Goal: Transaction & Acquisition: Obtain resource

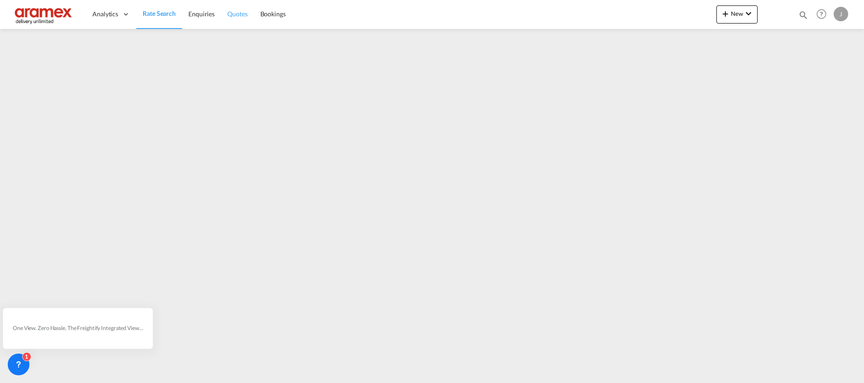
click at [237, 17] on span "Quotes" at bounding box center [237, 14] width 20 height 8
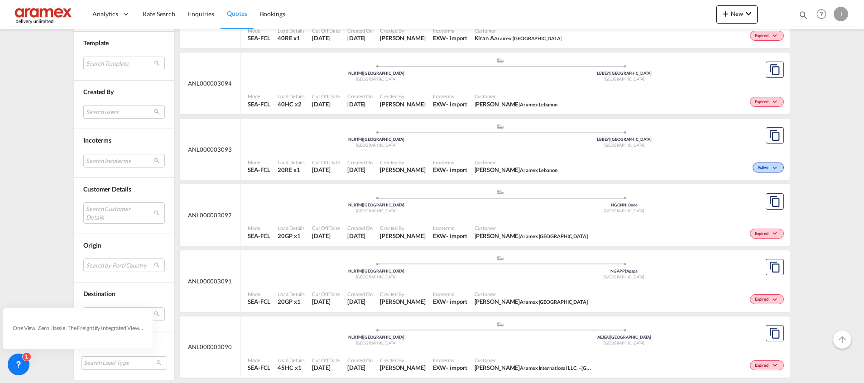
scroll to position [8218, 0]
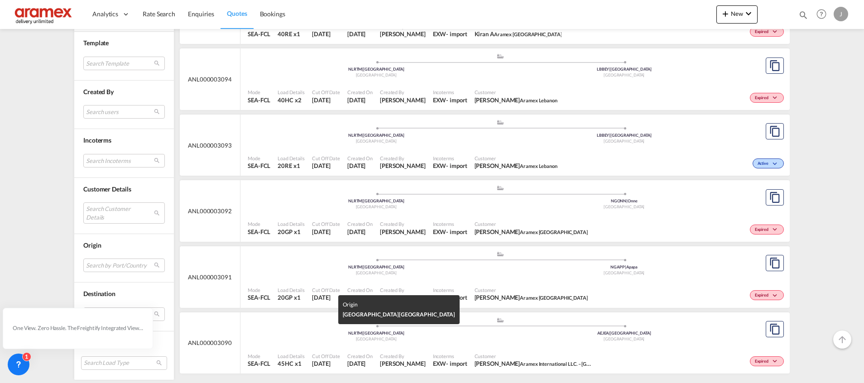
click at [316, 333] on div "NLRTM | [GEOGRAPHIC_DATA]" at bounding box center [376, 334] width 248 height 6
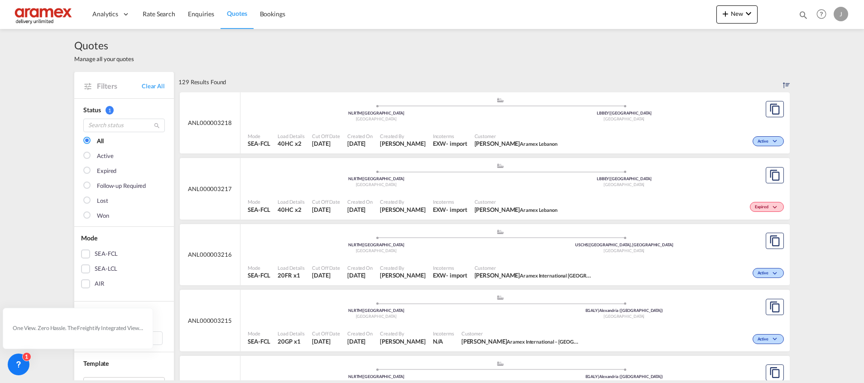
click at [233, 14] on span "Quotes" at bounding box center [237, 14] width 20 height 8
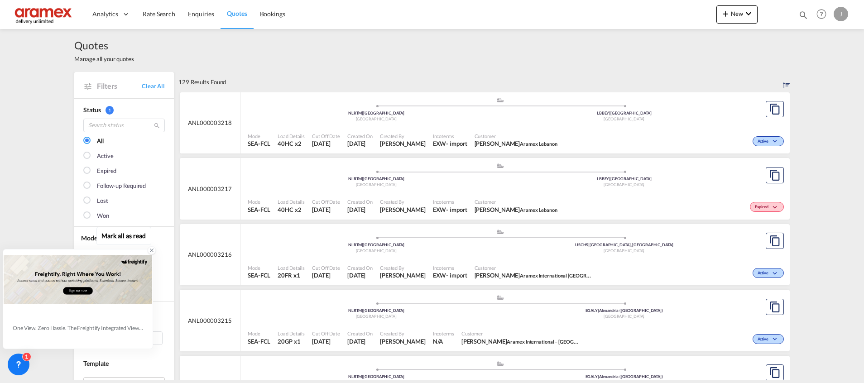
click at [150, 250] on icon at bounding box center [152, 250] width 6 height 6
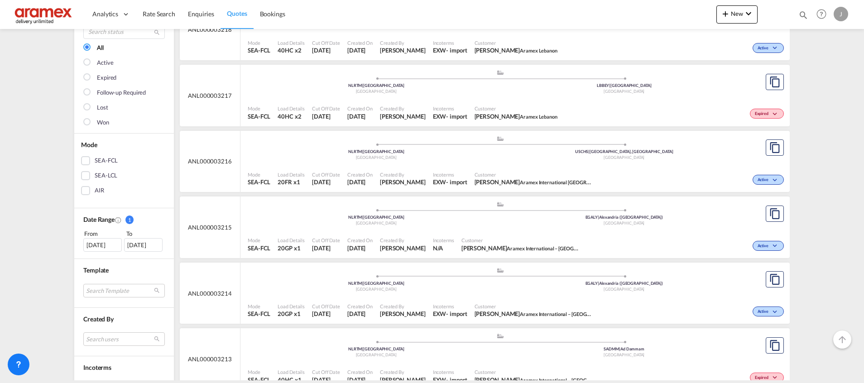
scroll to position [136, 0]
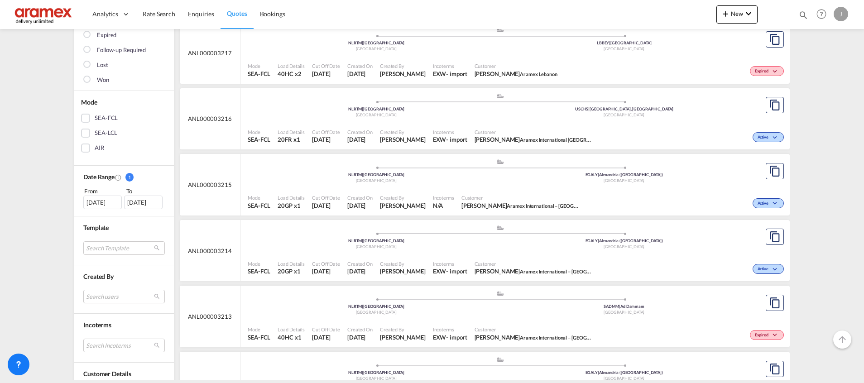
click at [100, 202] on div "[DATE]" at bounding box center [102, 203] width 38 height 14
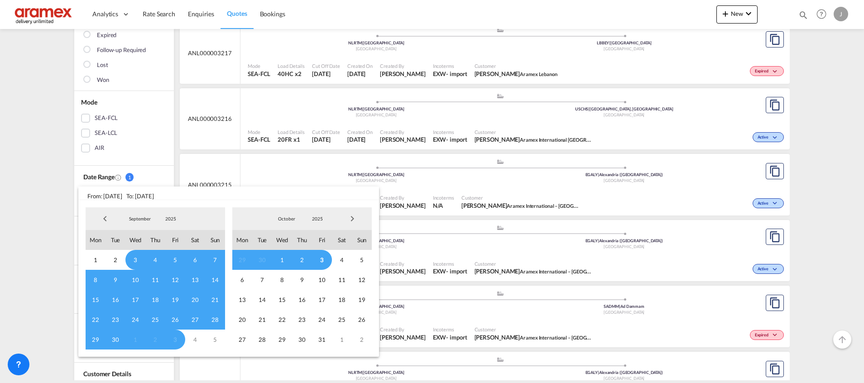
click at [106, 220] on span "Previous Month" at bounding box center [105, 219] width 18 height 18
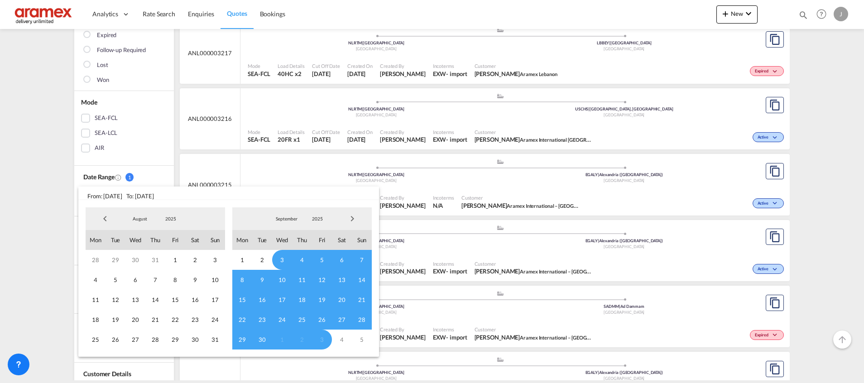
click at [106, 220] on span "Previous Month" at bounding box center [105, 219] width 18 height 18
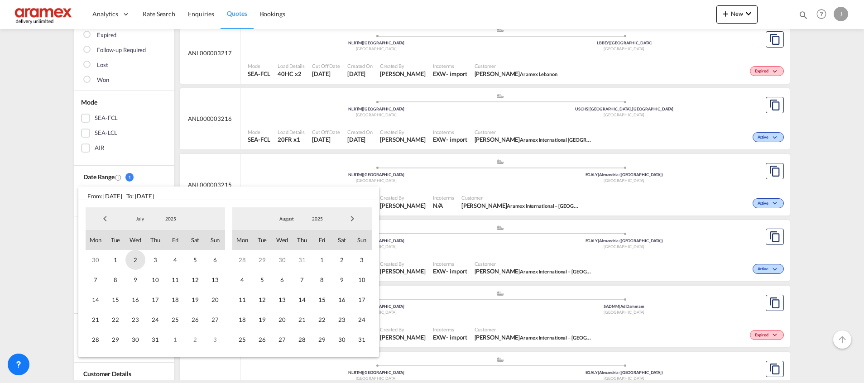
click at [133, 258] on span "2" at bounding box center [135, 260] width 20 height 20
click at [353, 219] on span "Next Month" at bounding box center [352, 219] width 18 height 18
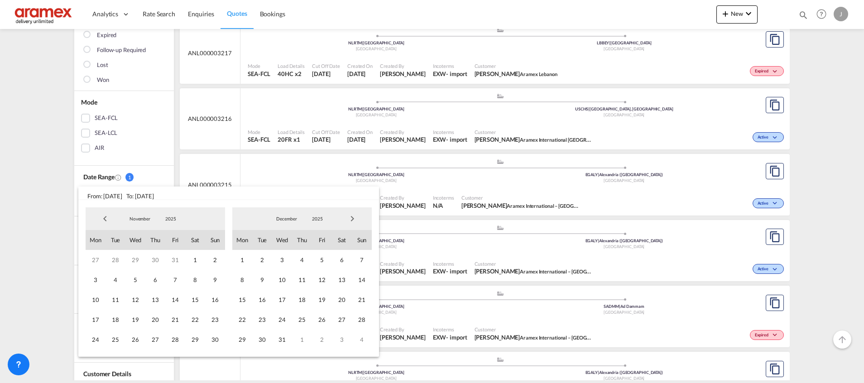
click at [104, 219] on span "Previous Month" at bounding box center [105, 219] width 18 height 18
click at [175, 261] on span "3" at bounding box center [175, 260] width 20 height 20
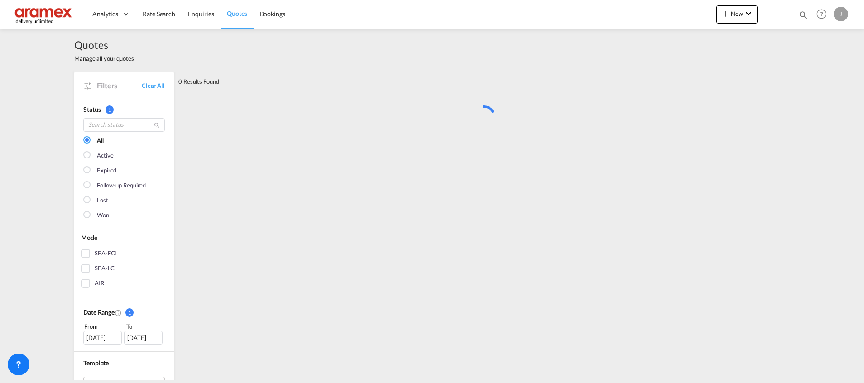
scroll to position [0, 0]
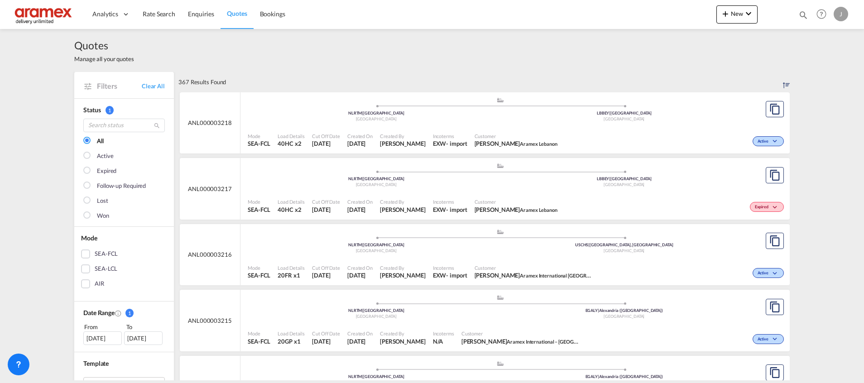
click at [81, 254] on div "SEA-FCL" at bounding box center [85, 254] width 9 height 9
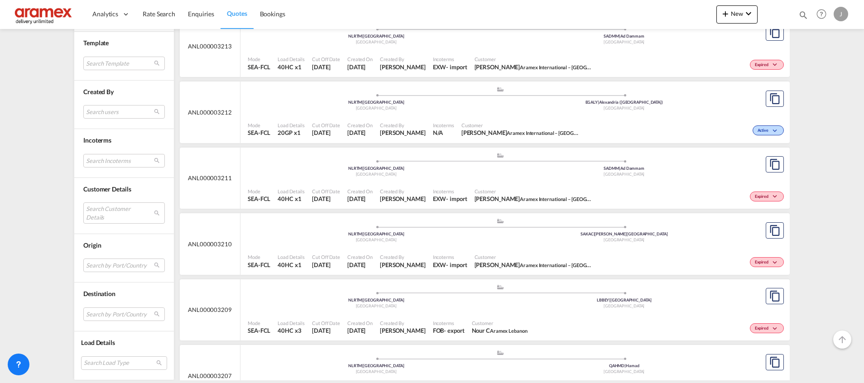
scroll to position [408, 0]
click at [96, 316] on md-select "Search by Port/Country JPNIC nichinan [GEOGRAPHIC_DATA] AEAMF mussafah [GEOGRAP…" at bounding box center [124, 314] width 82 height 14
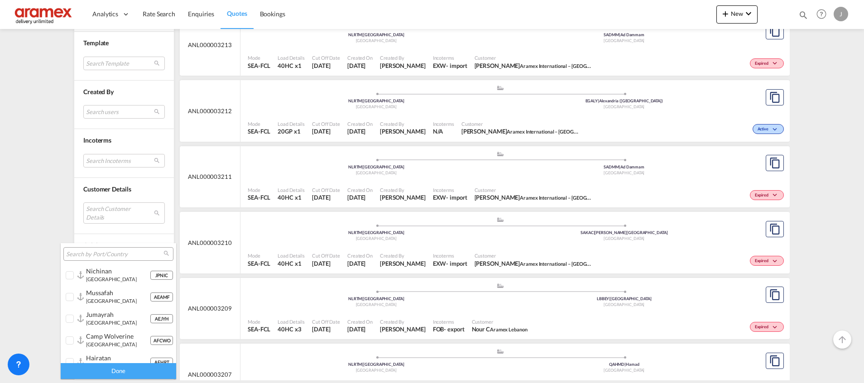
click at [107, 258] on input "search" at bounding box center [114, 254] width 97 height 8
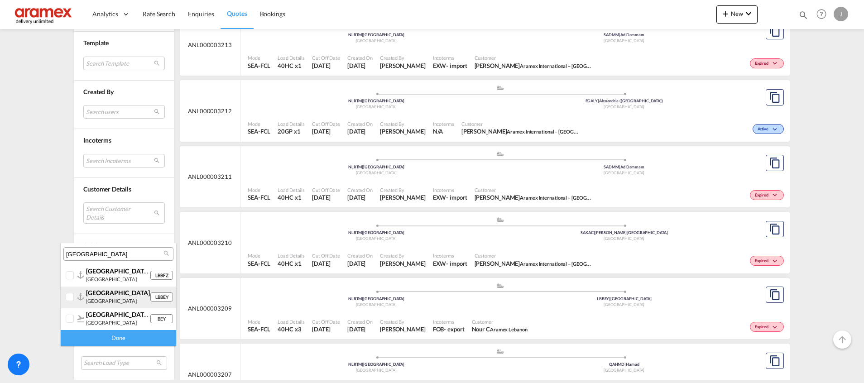
type input "[GEOGRAPHIC_DATA]"
click at [86, 295] on span "[GEOGRAPHIC_DATA]" at bounding box center [118, 293] width 64 height 8
click at [101, 336] on div "Done" at bounding box center [118, 338] width 115 height 16
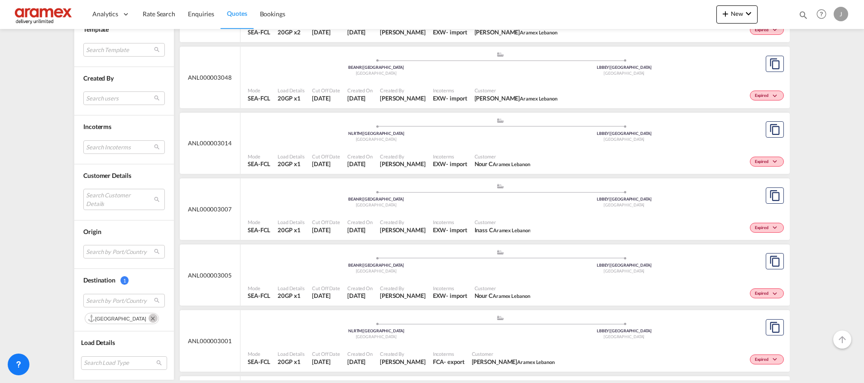
scroll to position [1291, 0]
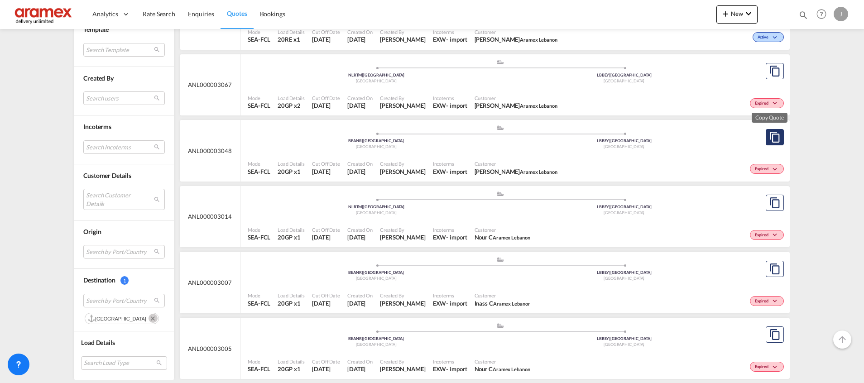
click at [769, 138] on md-icon "assets/icons/custom/copyQuote.svg" at bounding box center [774, 137] width 11 height 11
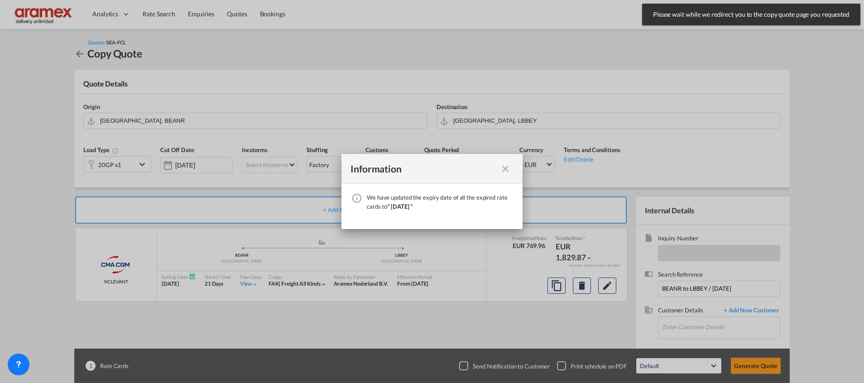
click at [510, 169] on md-icon "icon-close fg-AAA8AD cursor" at bounding box center [505, 168] width 11 height 11
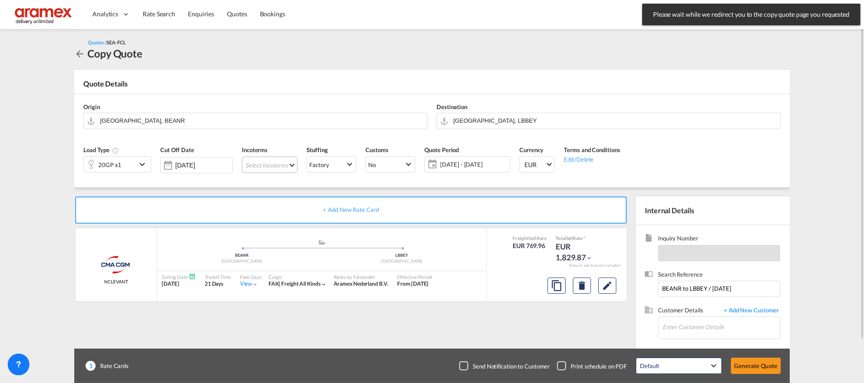
click at [272, 171] on md-select "Select Incoterms FCA - export Free Carrier FOB - export Free on Board CFR - exp…" at bounding box center [270, 165] width 56 height 16
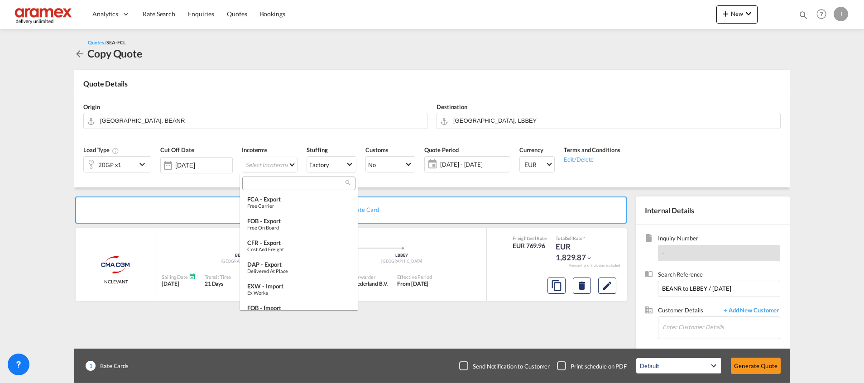
click at [267, 186] on input "search" at bounding box center [295, 183] width 101 height 8
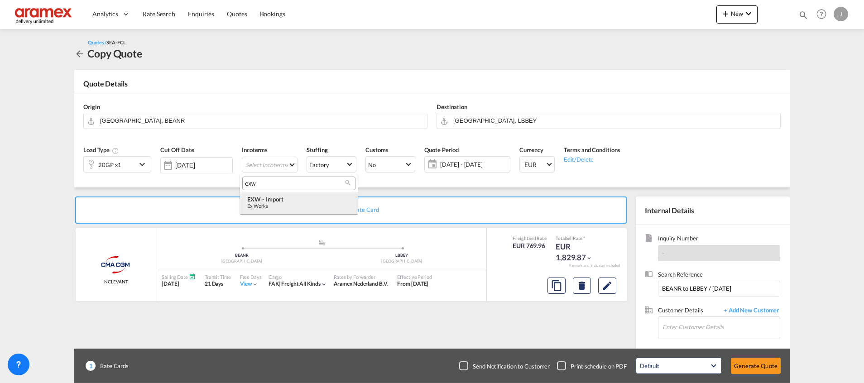
type input "exw"
click at [285, 207] on div "Ex Works" at bounding box center [298, 206] width 103 height 6
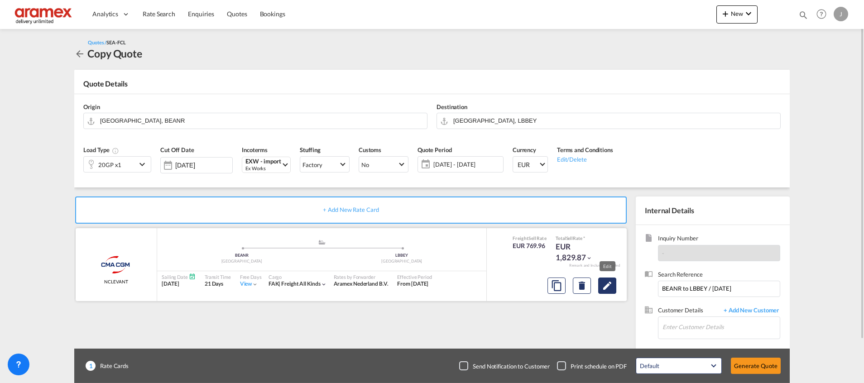
click at [606, 292] on button "Edit" at bounding box center [607, 286] width 18 height 16
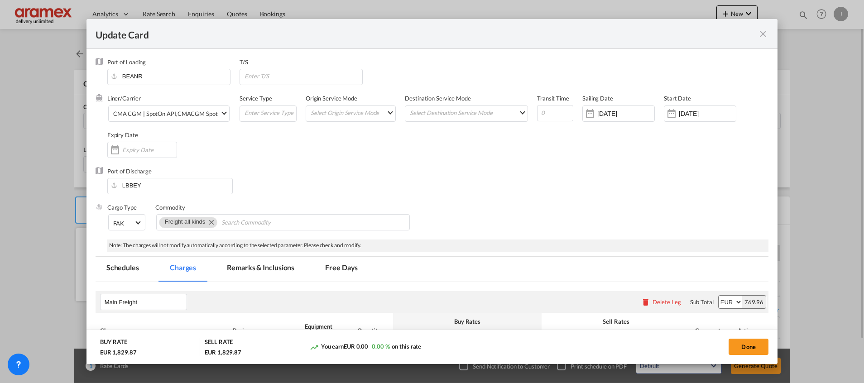
select select "per equipment"
select select "per B/L"
select select "per shipment"
select select "per equipment"
select select "% on pickup"
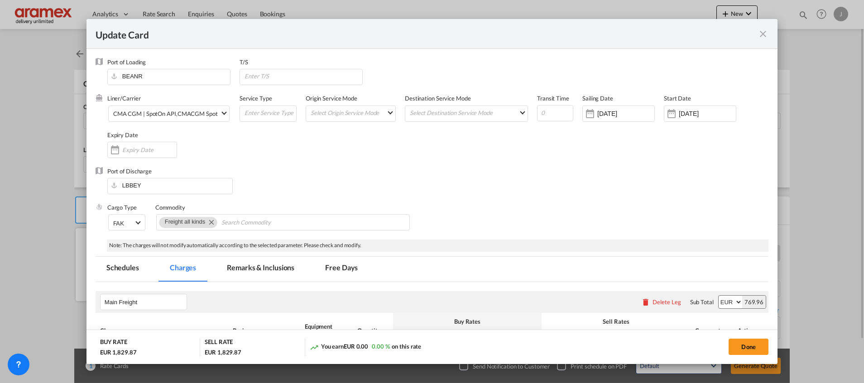
select select "per equipment"
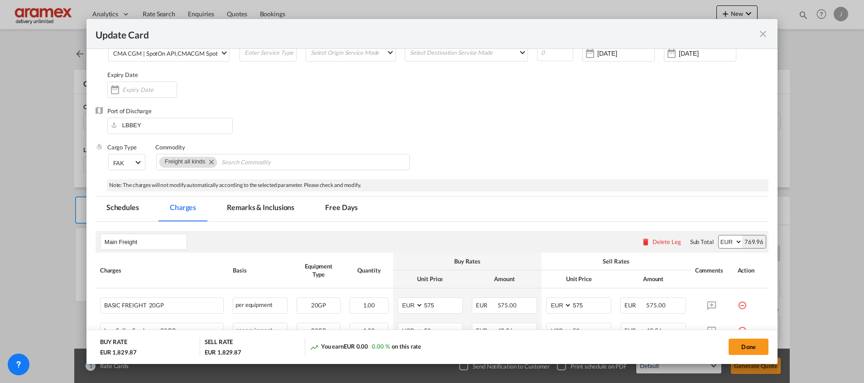
scroll to position [136, 0]
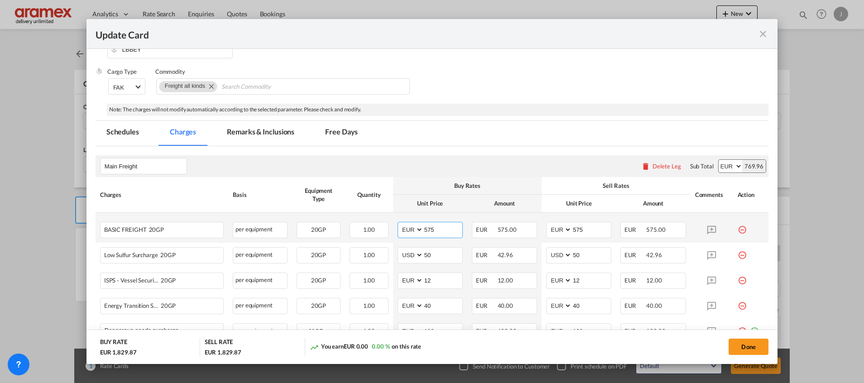
click at [430, 230] on input "575" at bounding box center [442, 229] width 39 height 14
click at [581, 231] on input "575" at bounding box center [591, 229] width 39 height 14
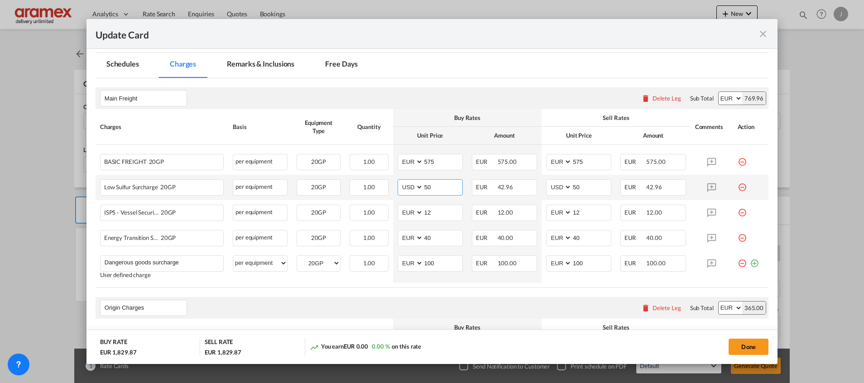
drag, startPoint x: 442, startPoint y: 186, endPoint x: 415, endPoint y: 189, distance: 27.4
click at [415, 189] on md-input-container "AED AFN ALL AMD ANG AOA ARS AUD AWG AZN BAM BBD BDT BGN BHD BIF BMD BND [PERSON…" at bounding box center [430, 187] width 65 height 16
type input "61"
drag, startPoint x: 576, startPoint y: 182, endPoint x: 555, endPoint y: 183, distance: 20.9
click at [555, 183] on md-input-container "AED AFN ALL AMD ANG AOA ARS AUD AWG AZN BAM BBD BDT BGN BHD BIF BMD BND [PERSON…" at bounding box center [578, 187] width 65 height 16
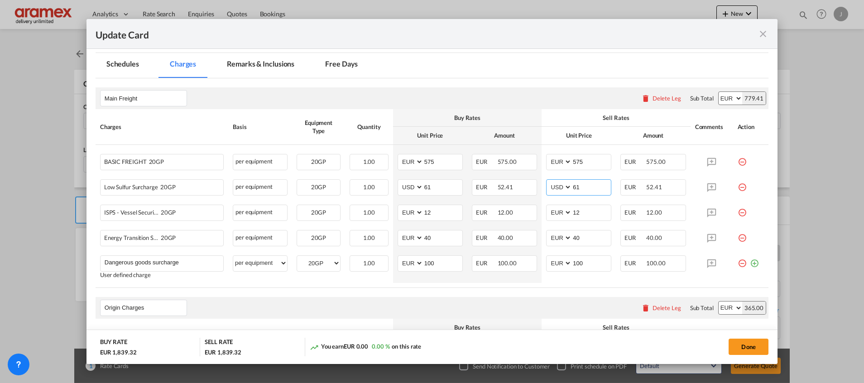
type input "61"
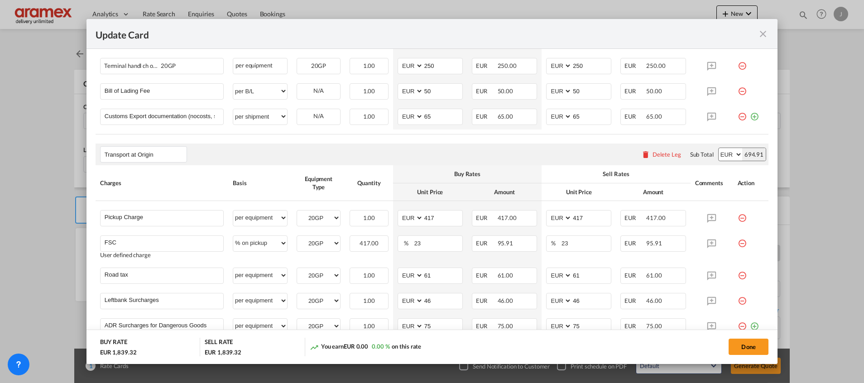
scroll to position [543, 0]
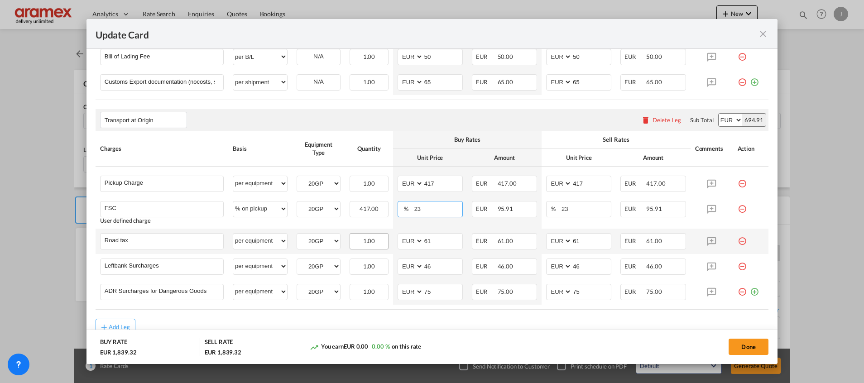
drag, startPoint x: 424, startPoint y: 208, endPoint x: 376, endPoint y: 237, distance: 55.7
click at [371, 226] on tr "FSC Please Enter User Defined Charges Cannot Be Published User defined charge p…" at bounding box center [432, 213] width 673 height 32
type input "25"
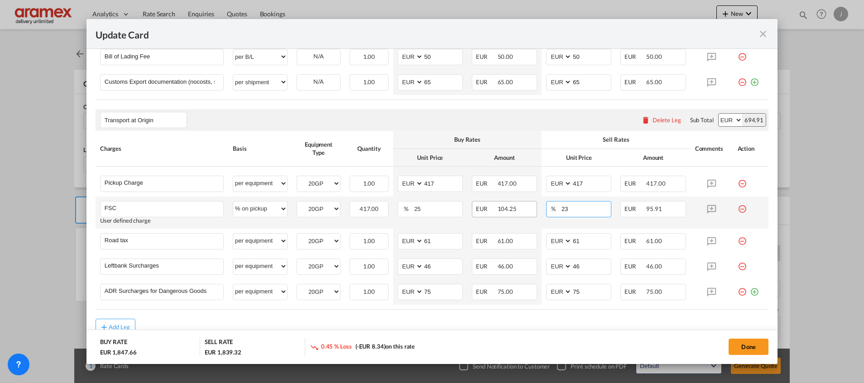
drag, startPoint x: 569, startPoint y: 209, endPoint x: 519, endPoint y: 209, distance: 49.8
click at [519, 209] on tr "FSC Please Enter User Defined Charges Cannot Be Published User defined charge p…" at bounding box center [432, 213] width 673 height 32
type input "25"
click at [421, 118] on div "Transport at Origin Please enter leg name Leg Name Already Exists Delete Leg Su…" at bounding box center [432, 120] width 673 height 22
drag, startPoint x: 428, startPoint y: 210, endPoint x: 408, endPoint y: 211, distance: 20.4
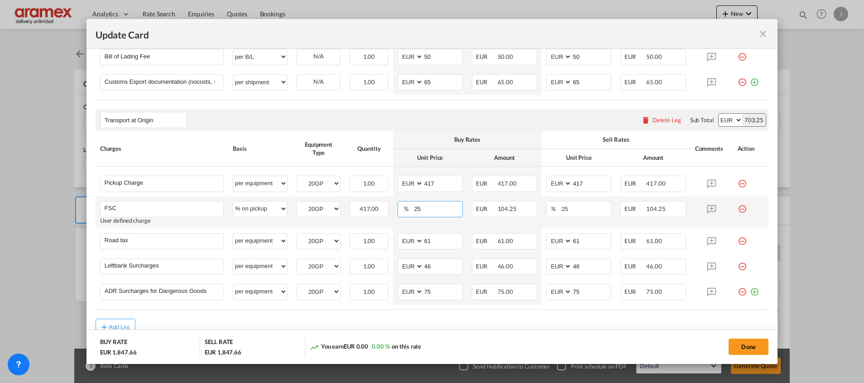
click at [413, 211] on md-input-container "25" at bounding box center [437, 209] width 49 height 15
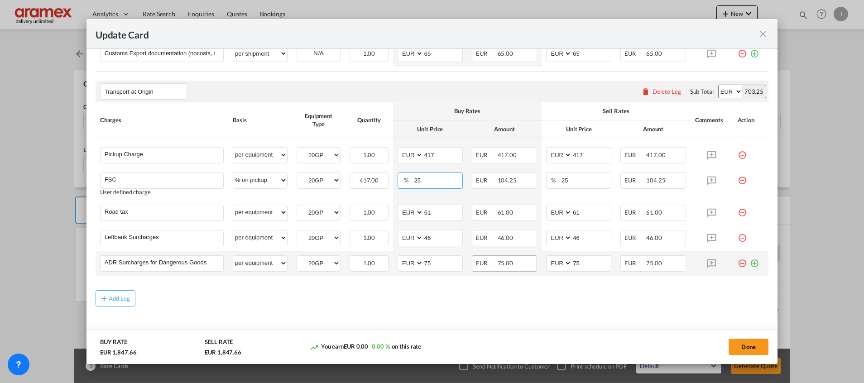
scroll to position [583, 0]
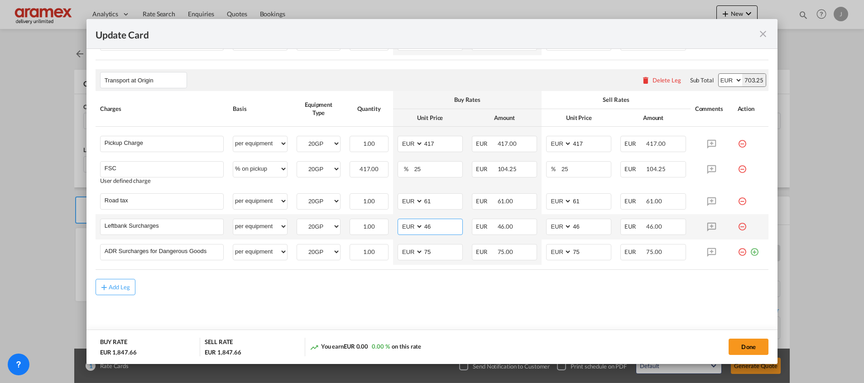
drag, startPoint x: 436, startPoint y: 227, endPoint x: 391, endPoint y: 237, distance: 45.8
click at [393, 235] on td "AED AFN ALL AMD ANG AOA ARS AUD AWG AZN BAM BBD BDT BGN BHD BIF BMD BND [PERSON…" at bounding box center [430, 226] width 74 height 25
type input "48"
drag, startPoint x: 587, startPoint y: 223, endPoint x: 543, endPoint y: 228, distance: 44.7
click at [546, 228] on md-input-container "AED AFN ALL AMD ANG AOA ARS AUD AWG AZN BAM BBD BDT BGN BHD BIF BMD BND [PERSON…" at bounding box center [578, 227] width 65 height 16
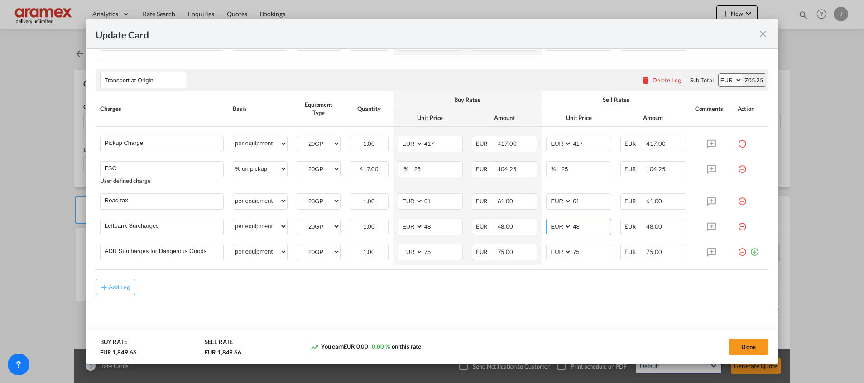
type input "48"
click at [476, 322] on md-content "Main Freight Please enter leg name Leg Name Already Exists Delete Leg Sub Total…" at bounding box center [432, 21] width 673 height 644
click at [747, 344] on button "Done" at bounding box center [749, 347] width 40 height 16
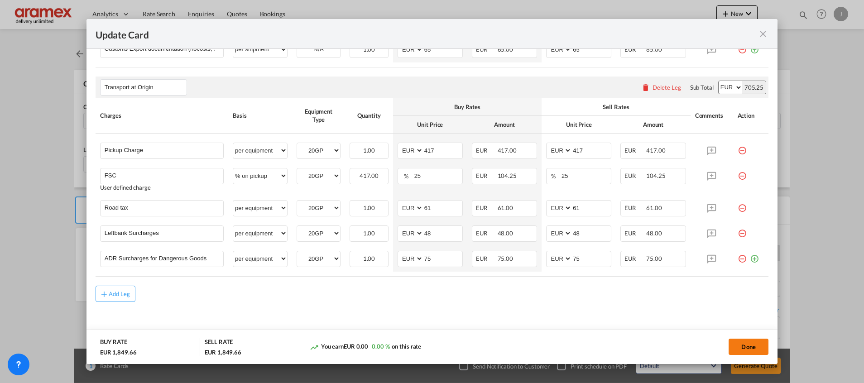
scroll to position [0, 0]
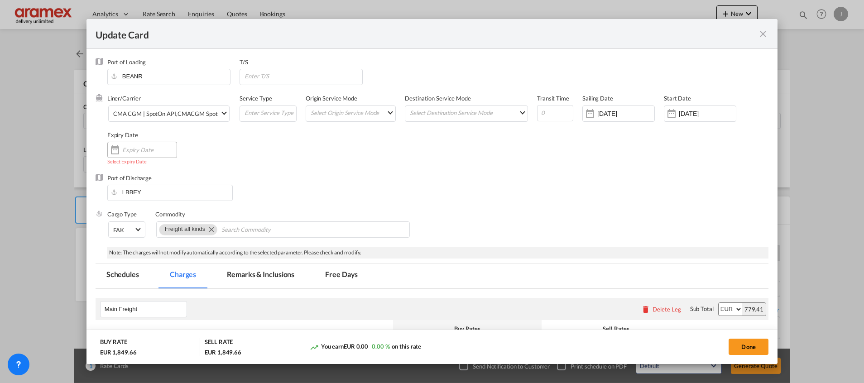
click at [141, 147] on input "Update CardPort of ..." at bounding box center [149, 149] width 54 height 7
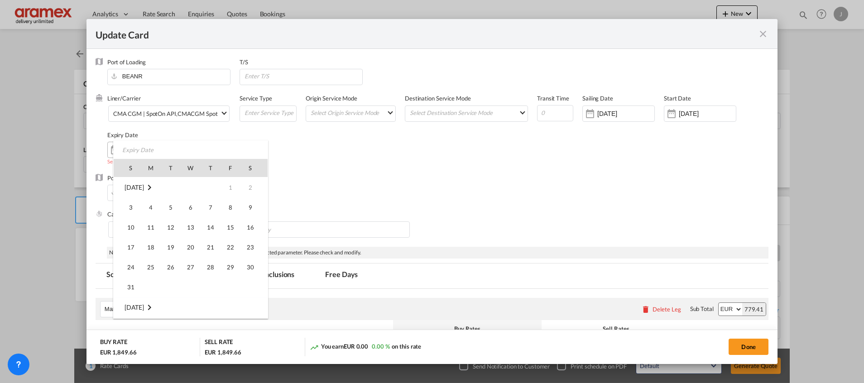
scroll to position [240, 0]
drag, startPoint x: 227, startPoint y: 184, endPoint x: 259, endPoint y: 184, distance: 31.3
click at [228, 184] on span "3" at bounding box center [230, 187] width 19 height 19
type input "[DATE]"
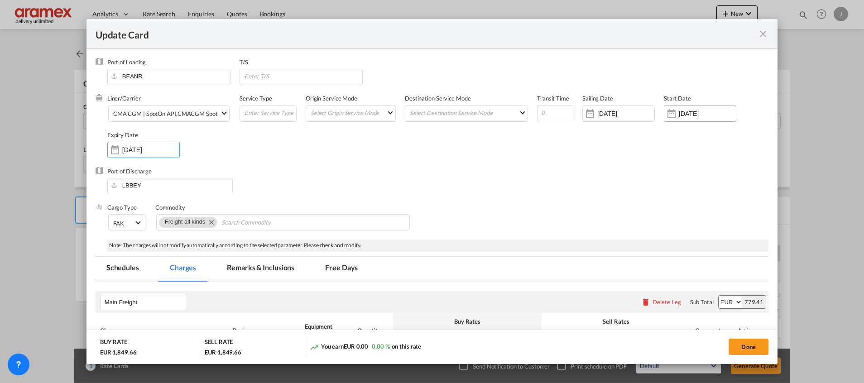
click at [683, 116] on input "[DATE]" at bounding box center [707, 113] width 57 height 7
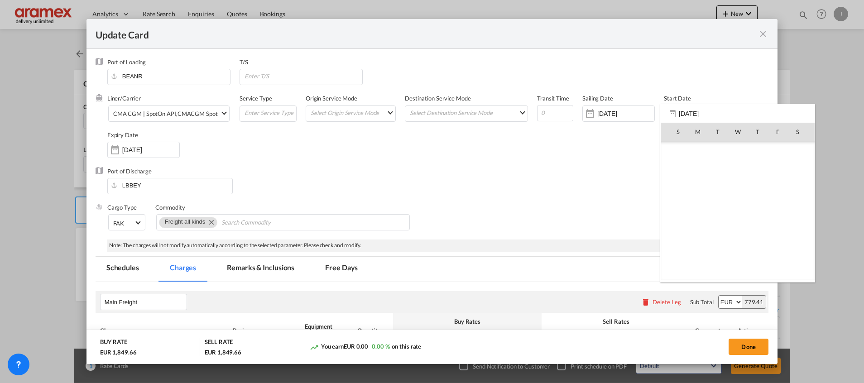
scroll to position [209652, 0]
click at [676, 169] on span "3" at bounding box center [678, 171] width 18 height 18
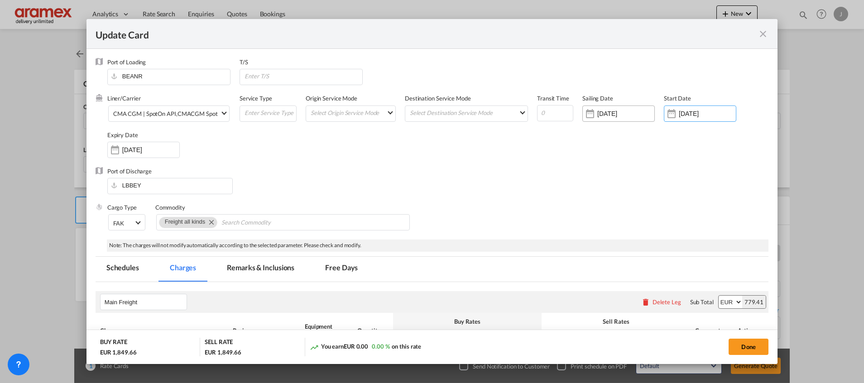
click at [588, 112] on div "Update CardPort of ..." at bounding box center [590, 114] width 14 height 18
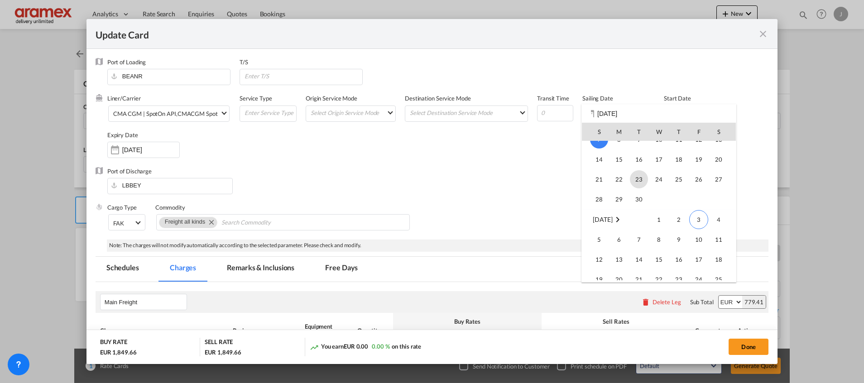
scroll to position [188, 0]
click at [624, 245] on span "13" at bounding box center [619, 243] width 18 height 18
type input "[DATE]"
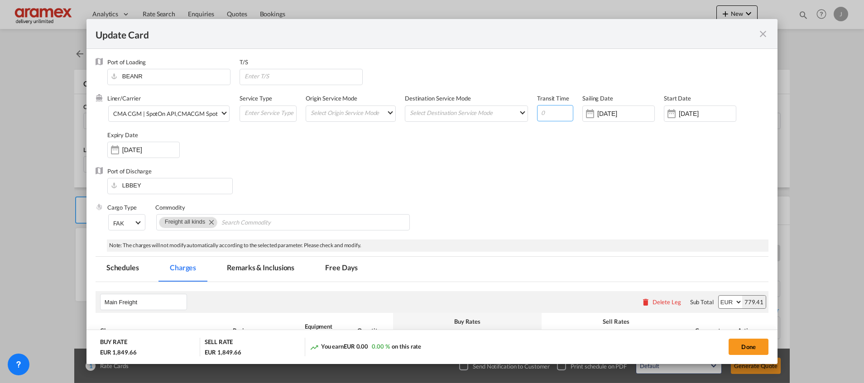
click at [547, 110] on input "Update CardPort of ..." at bounding box center [555, 113] width 36 height 16
type input "21"
click at [603, 182] on div "Port of Discharge LBBEY" at bounding box center [432, 185] width 673 height 36
click at [739, 341] on button "Done" at bounding box center [749, 347] width 40 height 16
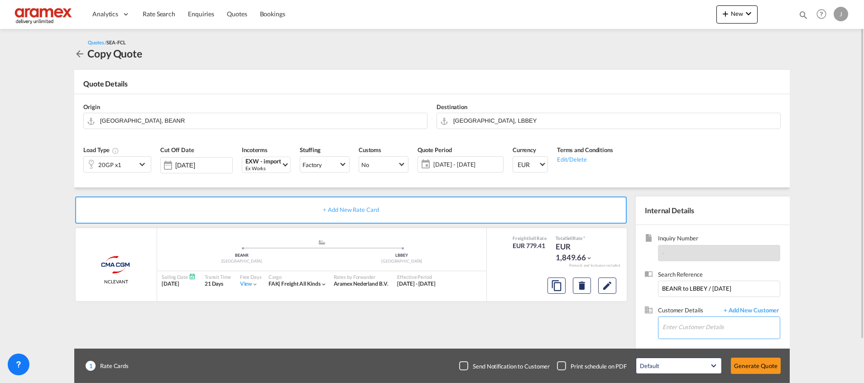
click at [705, 331] on input "Enter Customer Details" at bounding box center [721, 327] width 117 height 20
click at [691, 282] on div "[PERSON_NAME] [EMAIL_ADDRESS][DOMAIN_NAME] | Aramex [GEOGRAPHIC_DATA]" at bounding box center [721, 280] width 118 height 24
type input "Aramex Lebanon, [PERSON_NAME], [EMAIL_ADDRESS][DOMAIN_NAME]"
click at [741, 367] on button "Generate Quote" at bounding box center [756, 366] width 50 height 16
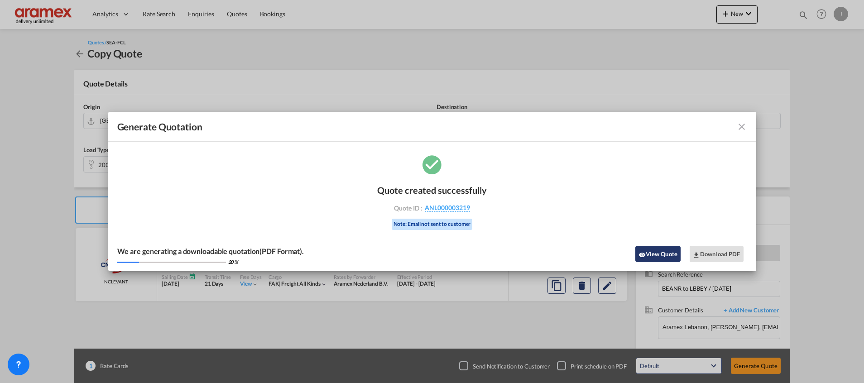
click at [648, 255] on button "View Quote" at bounding box center [657, 254] width 45 height 16
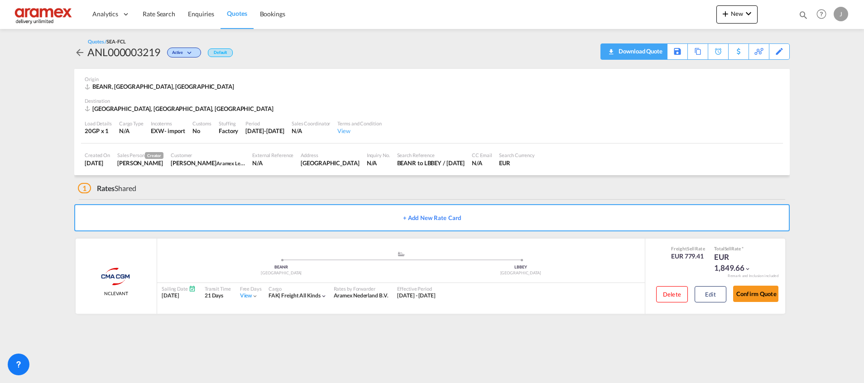
click at [653, 51] on div "Download Quote" at bounding box center [639, 51] width 46 height 14
click at [710, 293] on button "Edit" at bounding box center [711, 294] width 32 height 16
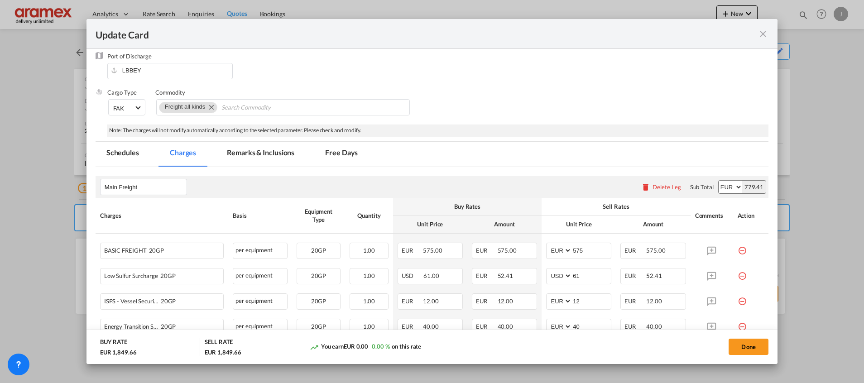
scroll to position [68, 0]
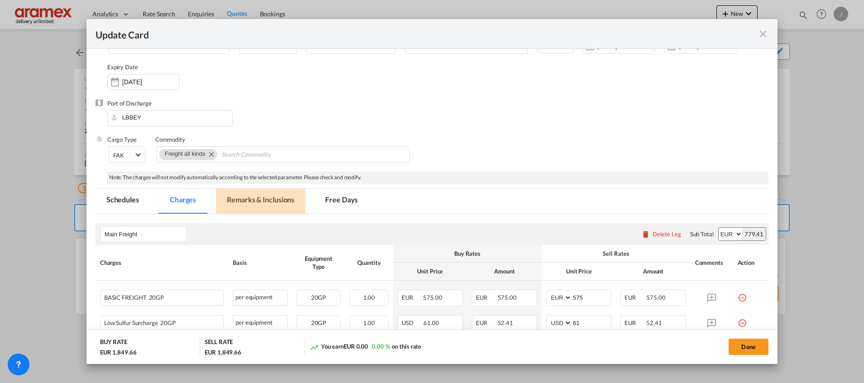
click at [248, 196] on md-tab-item "Remarks & Inclusions" at bounding box center [260, 201] width 89 height 25
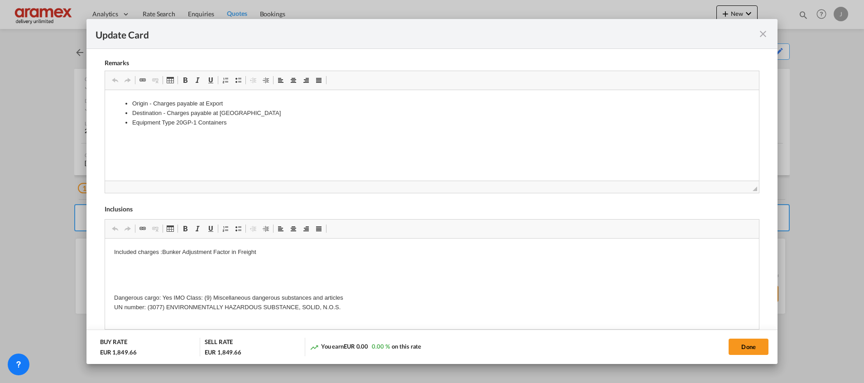
scroll to position [404, 0]
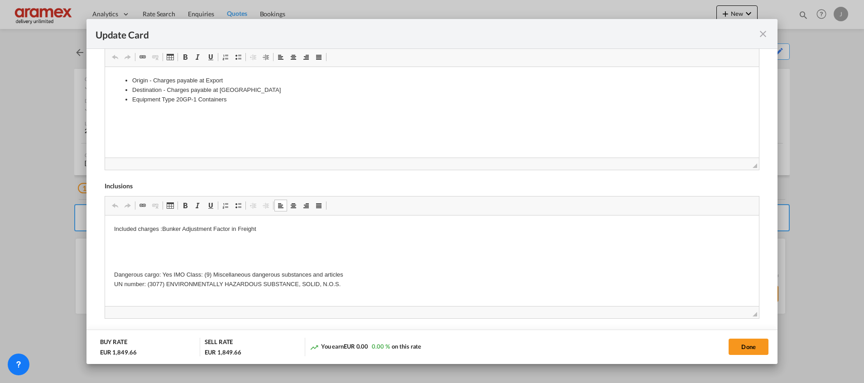
click at [345, 282] on p "Dangerous cargo: Yes IMO Class: (9) Miscellaneous dangerous substances and arti…" at bounding box center [432, 279] width 636 height 19
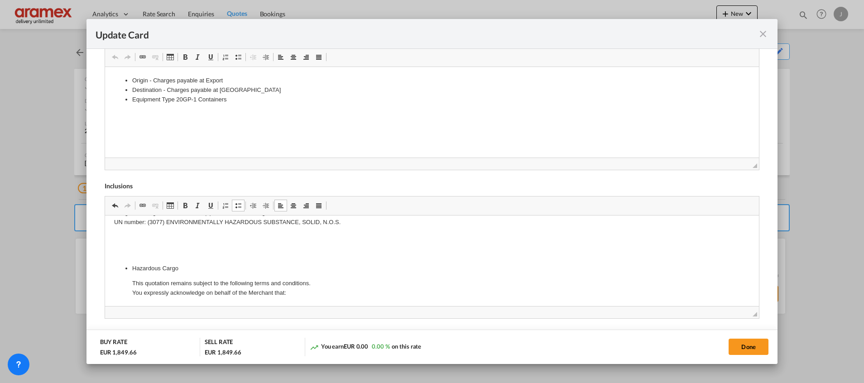
scroll to position [0, 0]
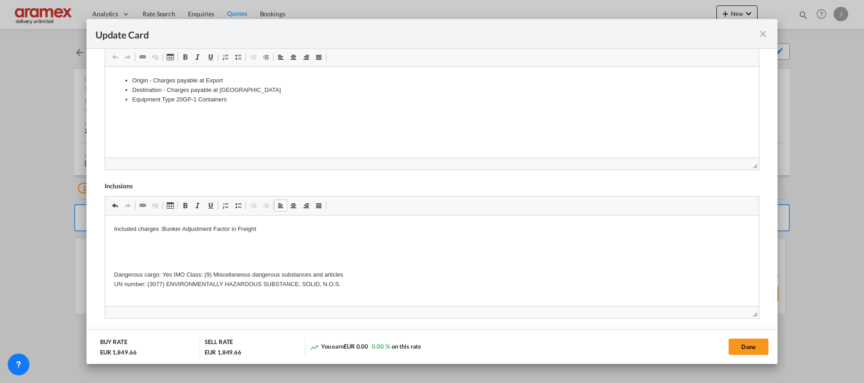
click at [206, 228] on p "Included charges :Bunker Adjustment Factor in Freight" at bounding box center [432, 230] width 636 height 10
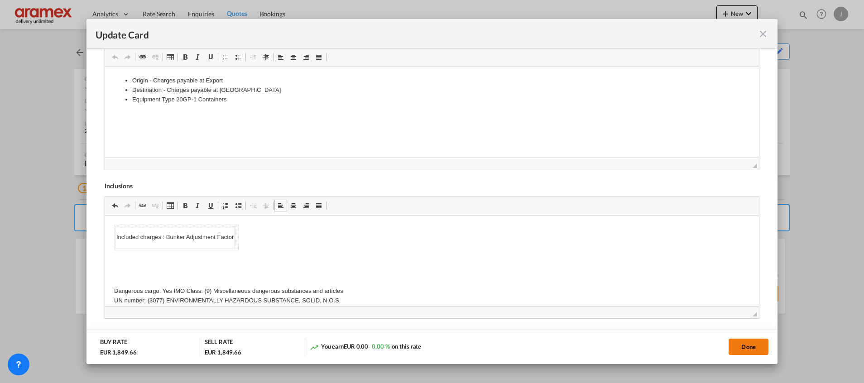
click at [753, 347] on button "Done" at bounding box center [749, 347] width 40 height 16
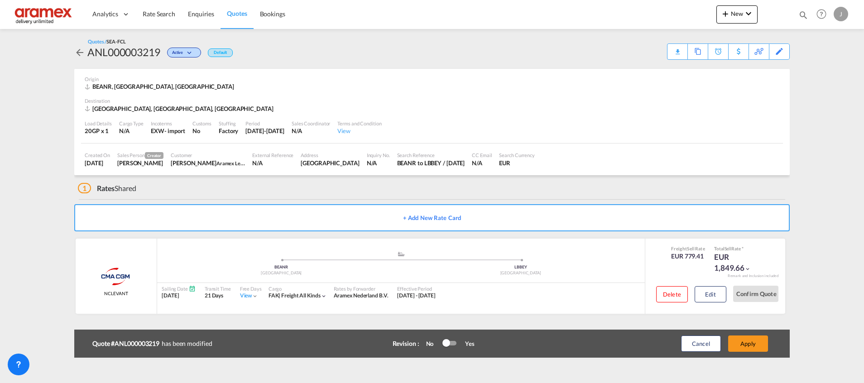
scroll to position [129, 0]
click at [752, 346] on button "Apply" at bounding box center [748, 344] width 40 height 16
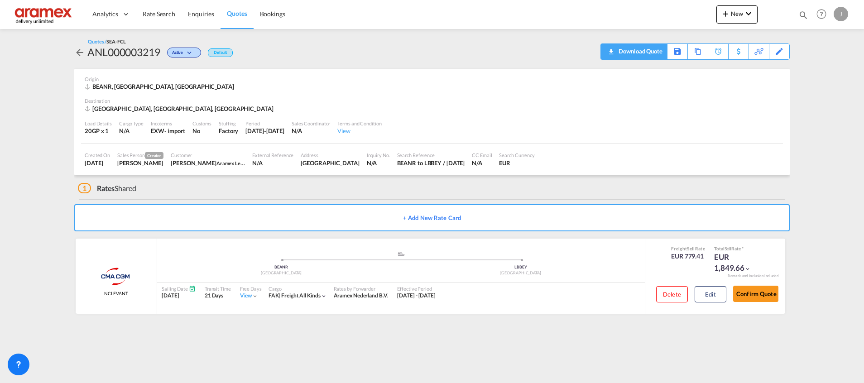
click at [653, 52] on div "Download Quote" at bounding box center [639, 51] width 46 height 14
